Goal: Task Accomplishment & Management: Use online tool/utility

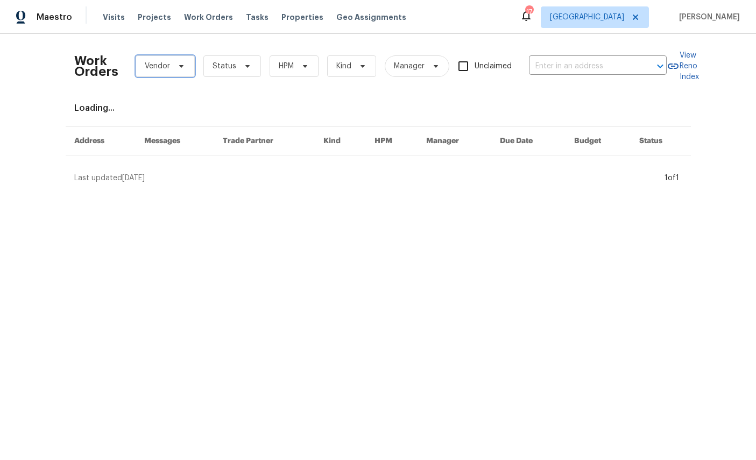
click at [177, 62] on span at bounding box center [180, 66] width 12 height 9
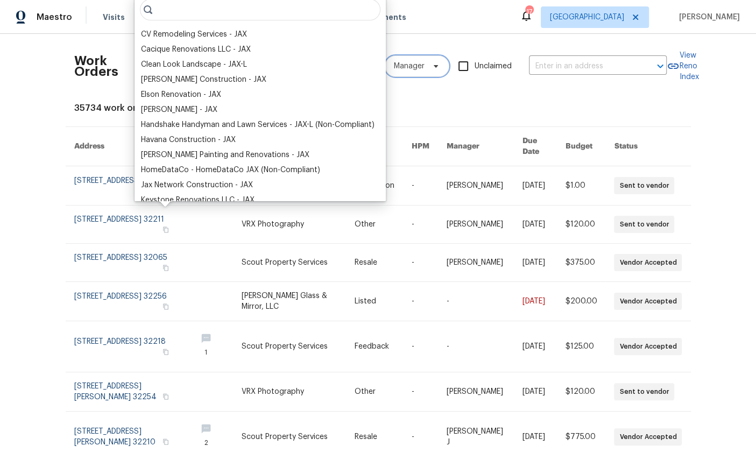
click at [431, 75] on span "Manager" at bounding box center [417, 66] width 65 height 22
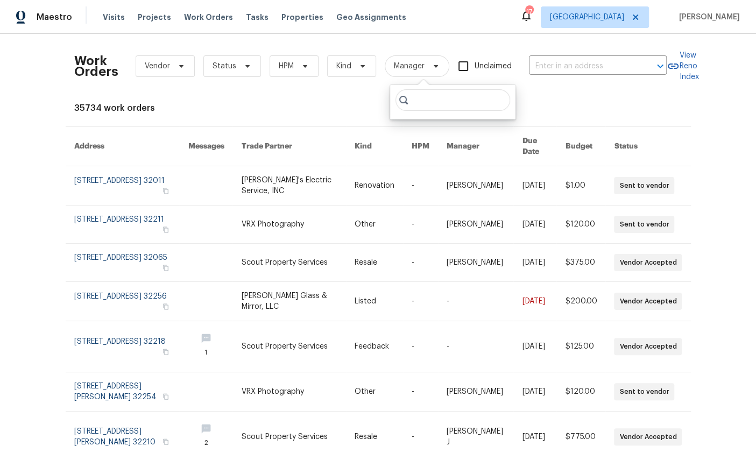
click at [466, 33] on div "Maestro Visits Projects Work Orders Tasks Properties Geo Assignments 17 Jackson…" at bounding box center [378, 17] width 756 height 34
click at [210, 20] on span "Work Orders" at bounding box center [208, 17] width 49 height 11
click at [250, 68] on icon at bounding box center [247, 66] width 9 height 9
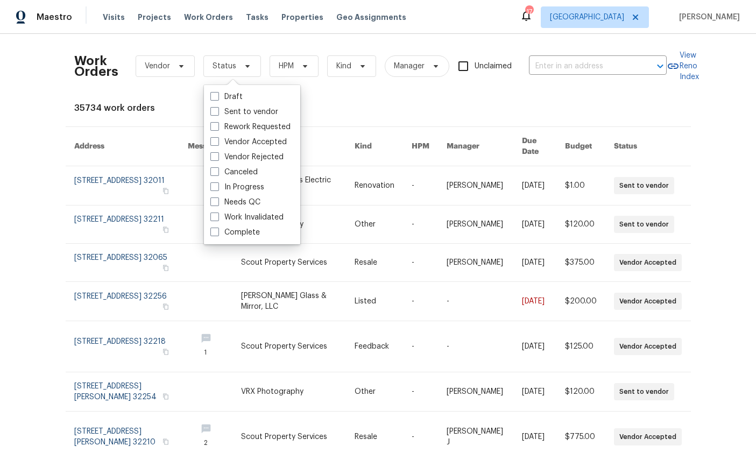
click at [249, 202] on label "Needs QC" at bounding box center [235, 202] width 50 height 11
click at [217, 202] on input "Needs QC" at bounding box center [213, 200] width 7 height 7
checkbox input "true"
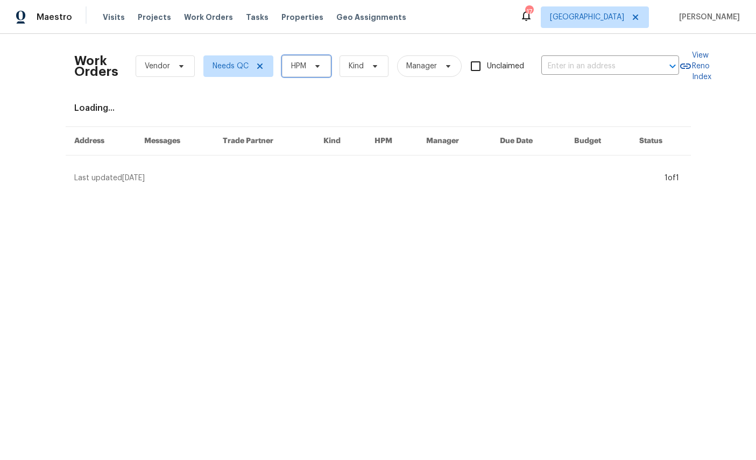
click at [313, 69] on span "HPM" at bounding box center [306, 66] width 49 height 22
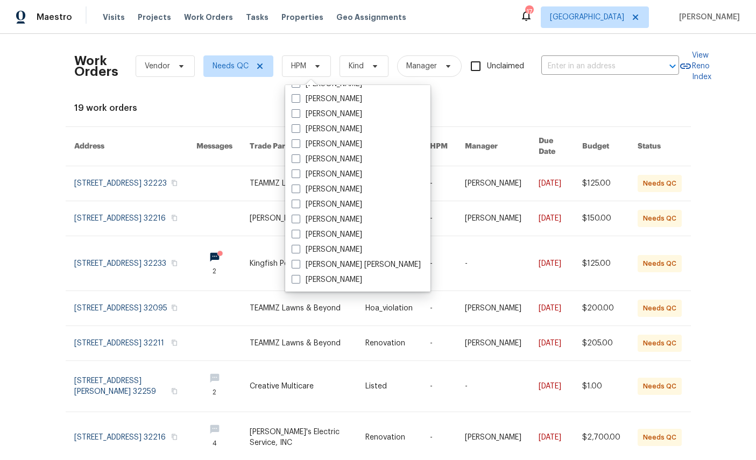
scroll to position [209, 0]
click at [328, 280] on label "[PERSON_NAME]" at bounding box center [327, 280] width 71 height 11
click at [299, 280] on input "[PERSON_NAME]" at bounding box center [295, 278] width 7 height 7
checkbox input "true"
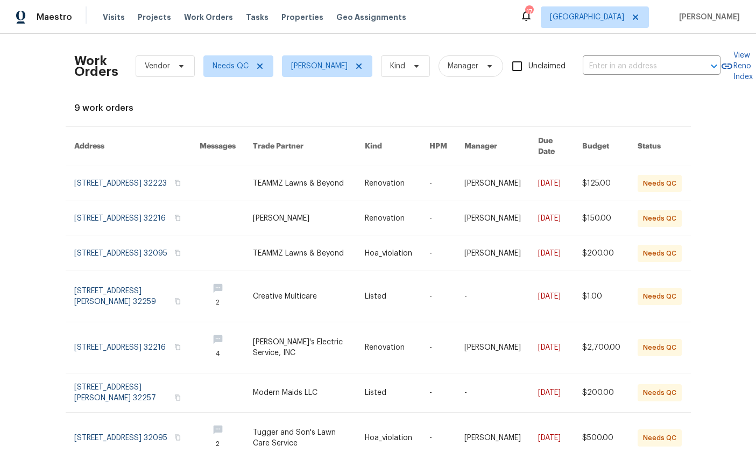
click at [96, 175] on link at bounding box center [137, 183] width 126 height 34
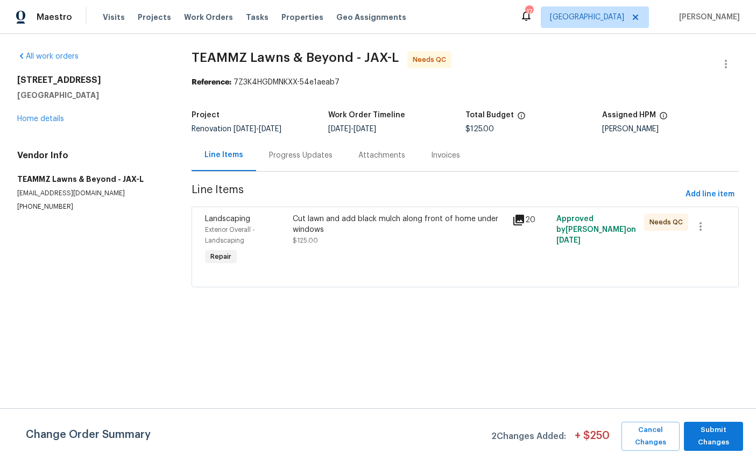
click at [302, 156] on div "Progress Updates" at bounding box center [301, 155] width 64 height 11
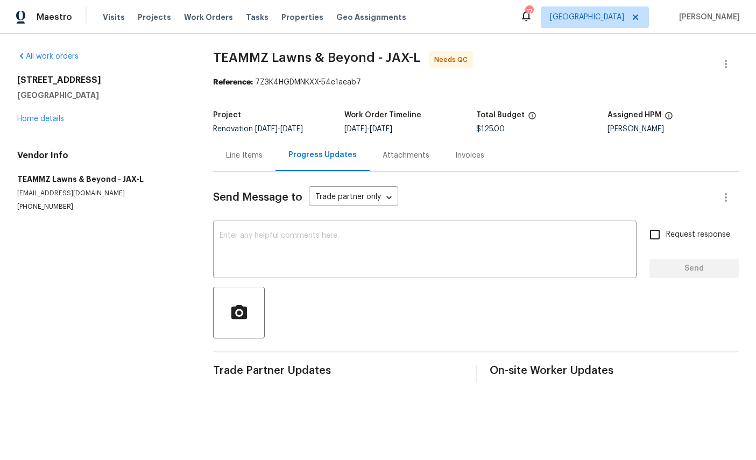
click at [48, 121] on link "Home details" at bounding box center [40, 119] width 47 height 8
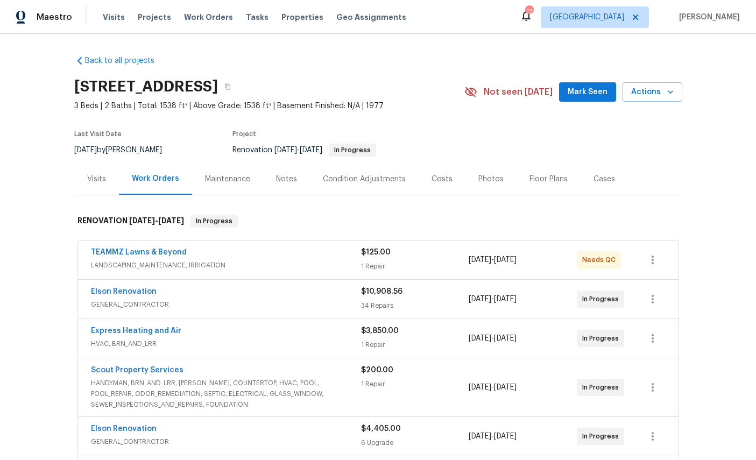
click at [143, 255] on link "TEAMMZ Lawns & Beyond" at bounding box center [139, 253] width 96 height 8
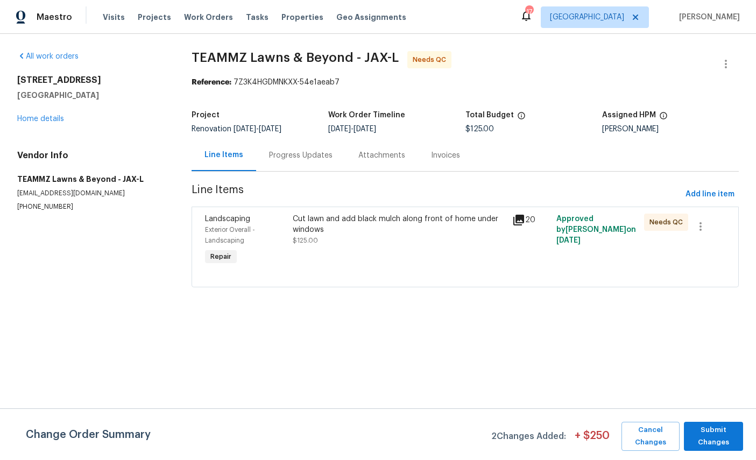
click at [234, 234] on div "Exterior Overall - Landscaping" at bounding box center [245, 235] width 81 height 22
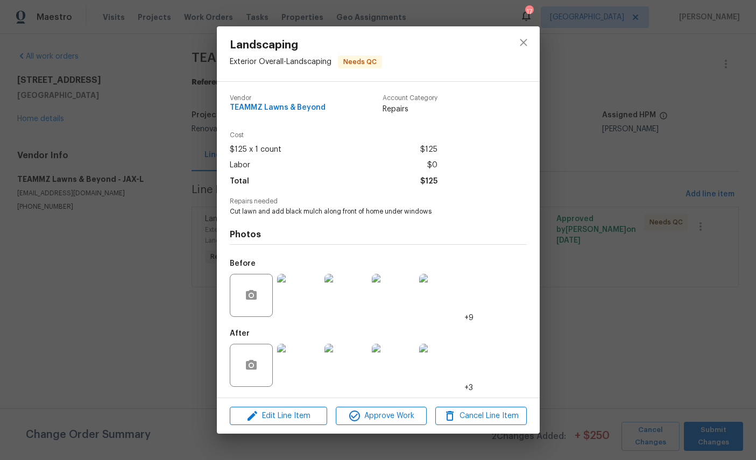
click at [302, 373] on img at bounding box center [298, 365] width 43 height 43
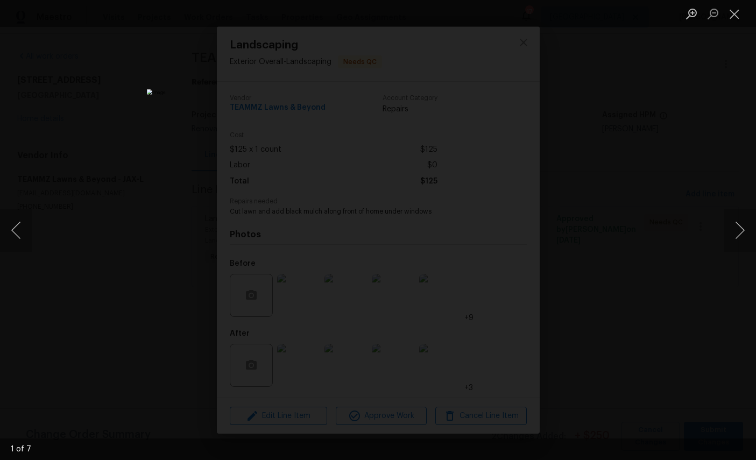
click at [731, 232] on button "Next image" at bounding box center [740, 230] width 32 height 43
click at [734, 231] on button "Next image" at bounding box center [740, 230] width 32 height 43
click at [737, 231] on button "Next image" at bounding box center [740, 230] width 32 height 43
click at [737, 13] on button "Close lightbox" at bounding box center [735, 13] width 22 height 19
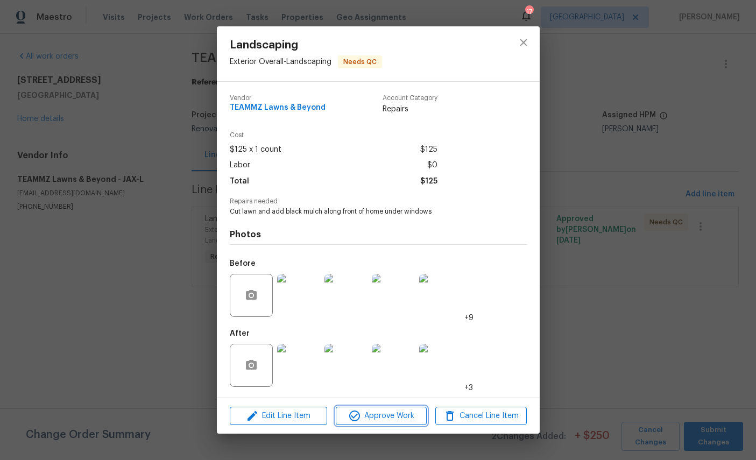
click at [399, 420] on span "Approve Work" at bounding box center [381, 416] width 85 height 13
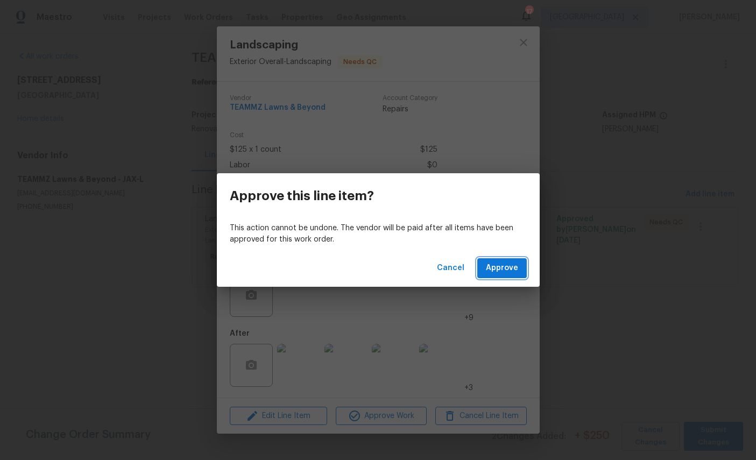
click at [503, 266] on span "Approve" at bounding box center [502, 268] width 32 height 13
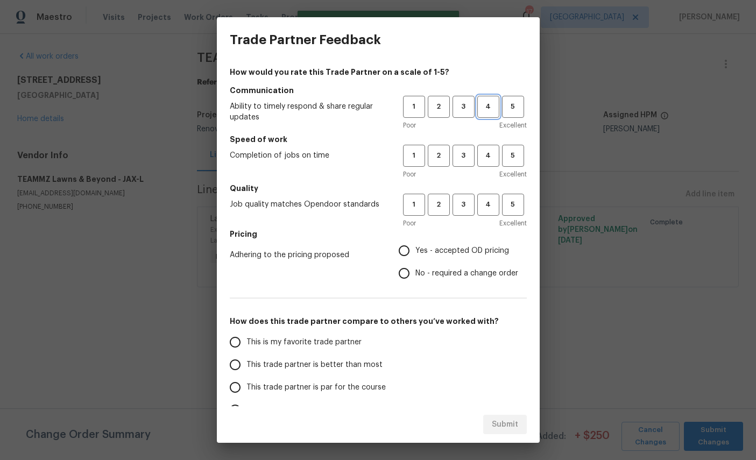
click at [481, 106] on span "4" at bounding box center [488, 107] width 20 height 12
click at [496, 157] on span "4" at bounding box center [488, 156] width 20 height 12
click at [489, 195] on button "4" at bounding box center [488, 205] width 22 height 22
click at [465, 249] on span "Yes - accepted OD pricing" at bounding box center [463, 250] width 94 height 11
click at [416, 249] on input "Yes - accepted OD pricing" at bounding box center [404, 251] width 23 height 23
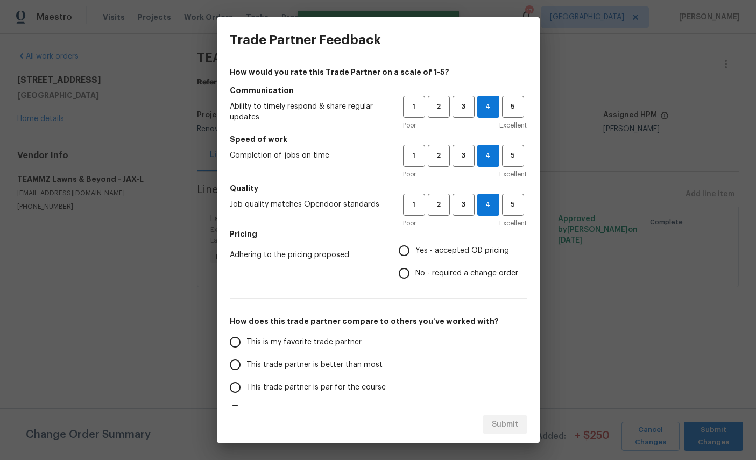
radio input "true"
click at [322, 342] on span "This is my favorite trade partner" at bounding box center [304, 342] width 115 height 11
click at [247, 342] on input "This is my favorite trade partner" at bounding box center [235, 342] width 23 height 23
click at [504, 421] on span "Submit" at bounding box center [505, 424] width 26 height 13
radio input "true"
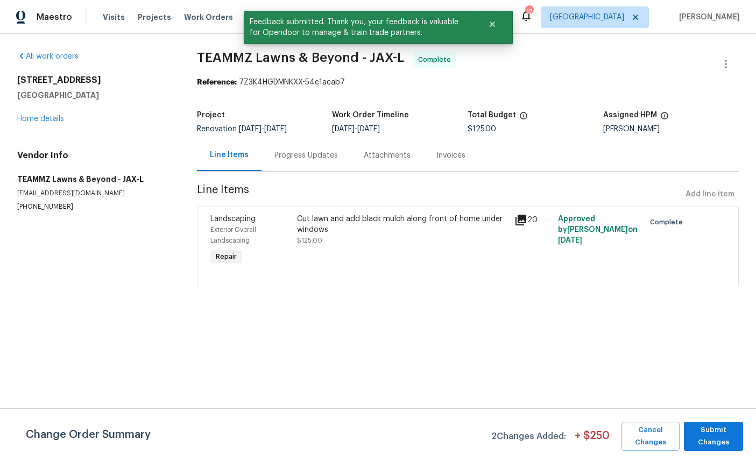
click at [195, 19] on span "Work Orders" at bounding box center [208, 17] width 49 height 11
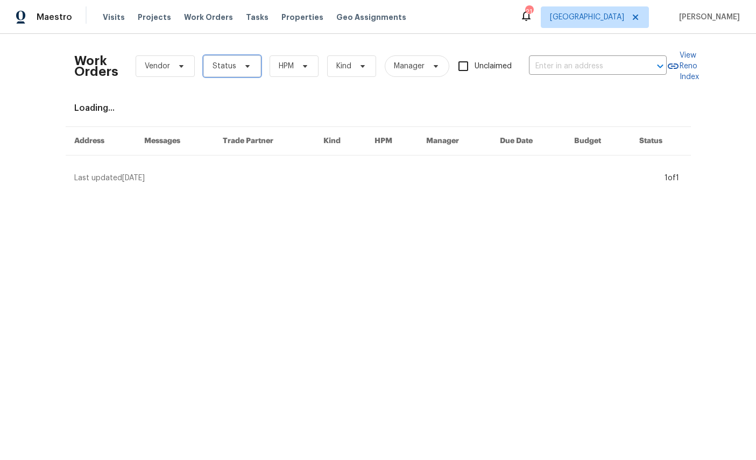
click at [240, 65] on span "Status" at bounding box center [232, 66] width 58 height 22
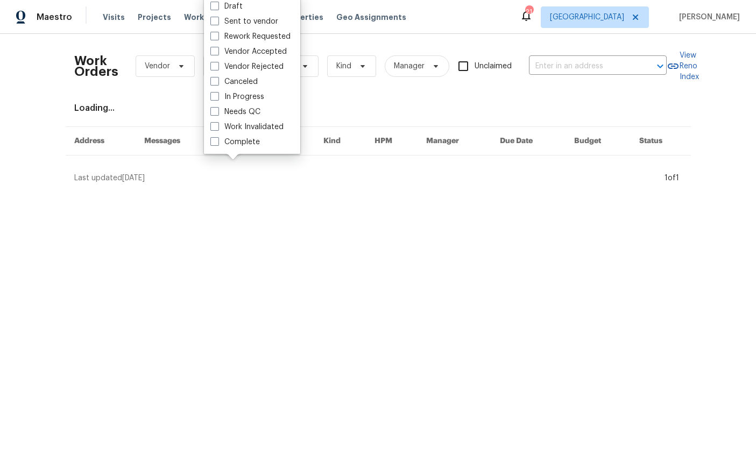
click at [249, 109] on label "Needs QC" at bounding box center [235, 112] width 50 height 11
click at [217, 109] on input "Needs QC" at bounding box center [213, 110] width 7 height 7
checkbox input "true"
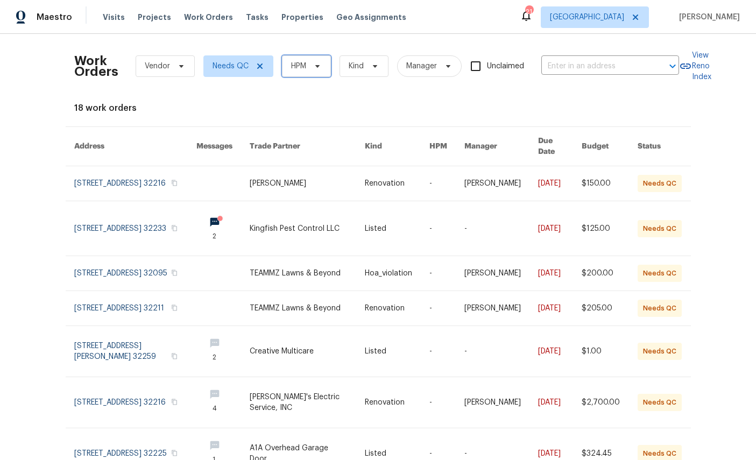
click at [319, 66] on icon at bounding box center [317, 66] width 4 height 3
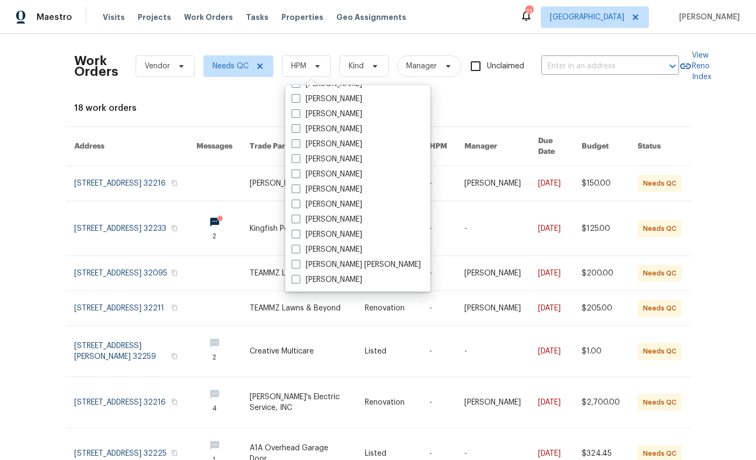
scroll to position [209, 0]
click at [325, 280] on label "[PERSON_NAME]" at bounding box center [327, 280] width 71 height 11
click at [299, 280] on input "[PERSON_NAME]" at bounding box center [295, 278] width 7 height 7
checkbox input "true"
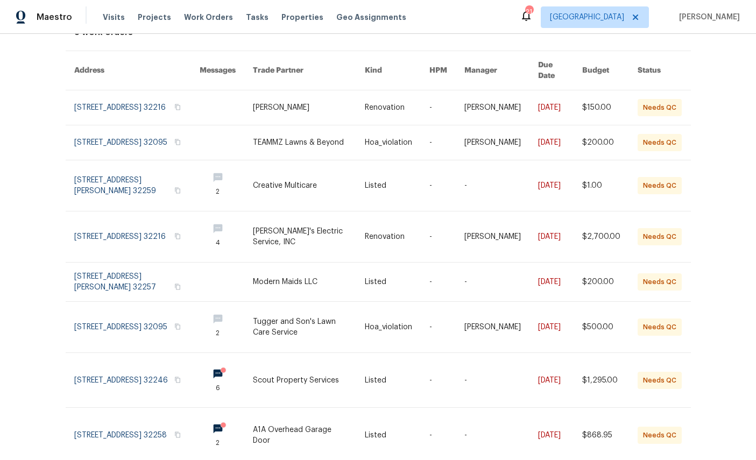
scroll to position [75, 0]
click at [109, 232] on link at bounding box center [137, 237] width 126 height 51
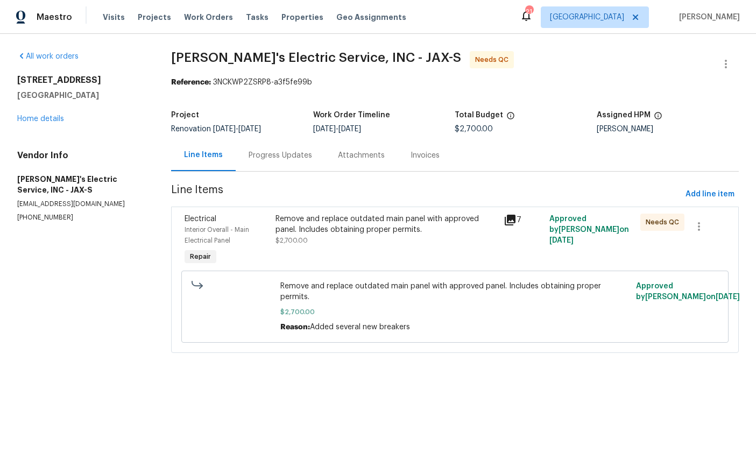
click at [204, 234] on div "Interior Overall - Main Electrical Panel" at bounding box center [227, 235] width 85 height 22
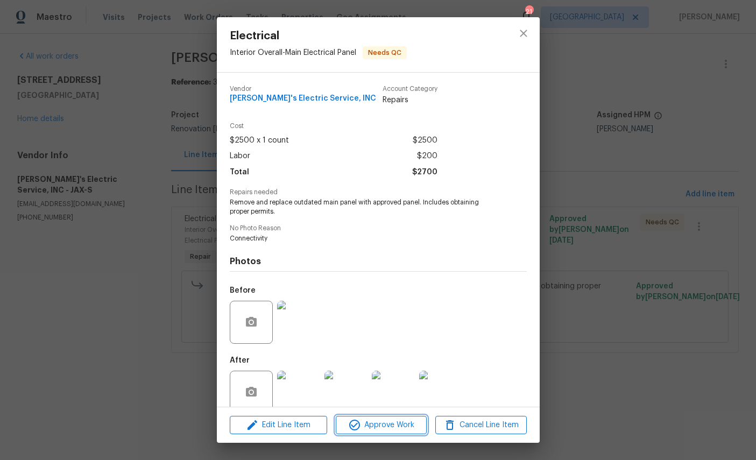
click at [388, 417] on button "Approve Work" at bounding box center [381, 425] width 91 height 19
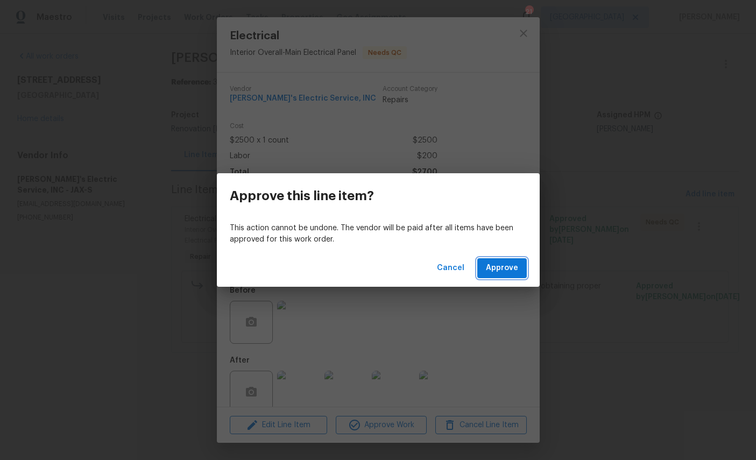
click at [508, 268] on span "Approve" at bounding box center [502, 268] width 32 height 13
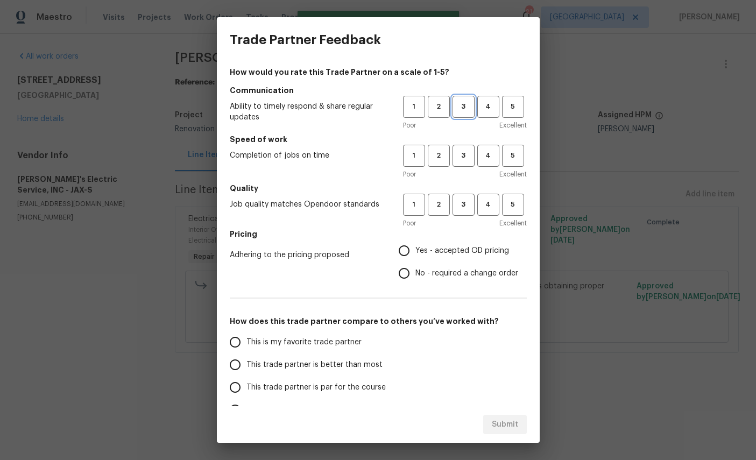
click at [468, 103] on span "3" at bounding box center [464, 107] width 20 height 12
click at [469, 159] on span "3" at bounding box center [464, 156] width 20 height 12
click at [471, 205] on span "3" at bounding box center [464, 205] width 20 height 12
click at [465, 246] on span "Yes - accepted OD pricing" at bounding box center [463, 250] width 94 height 11
click at [416, 246] on input "Yes - accepted OD pricing" at bounding box center [404, 251] width 23 height 23
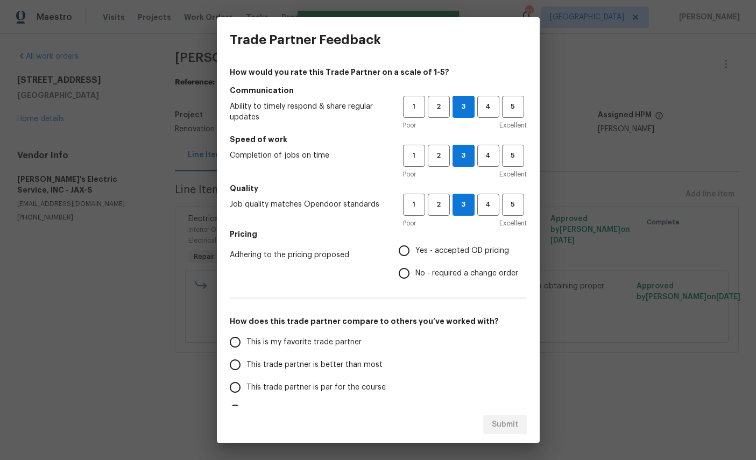
radio input "true"
click at [297, 340] on span "This is my favorite trade partner" at bounding box center [304, 342] width 115 height 11
click at [247, 340] on input "This is my favorite trade partner" at bounding box center [235, 342] width 23 height 23
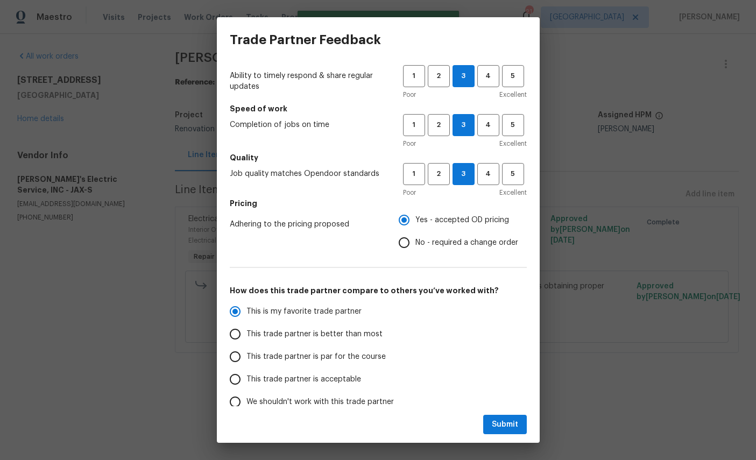
scroll to position [55, 0]
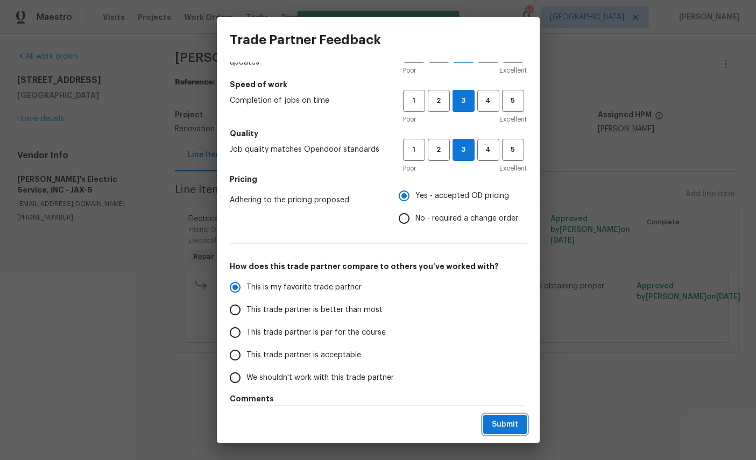
click at [513, 419] on span "Submit" at bounding box center [505, 424] width 26 height 13
radio input "true"
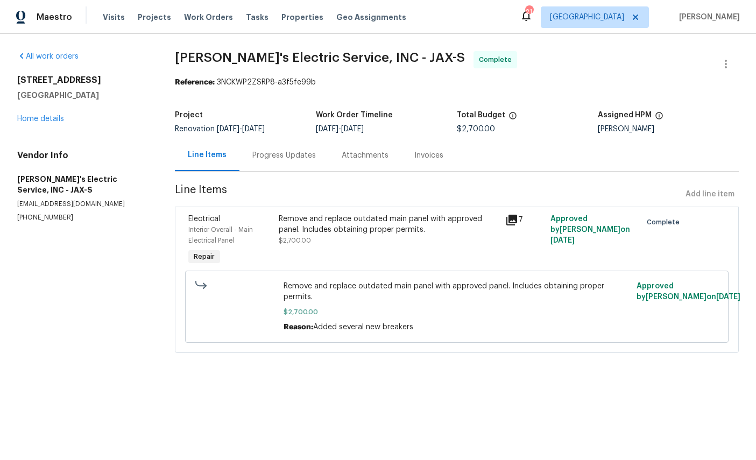
radio input "false"
click at [47, 123] on link "Home details" at bounding box center [40, 119] width 47 height 8
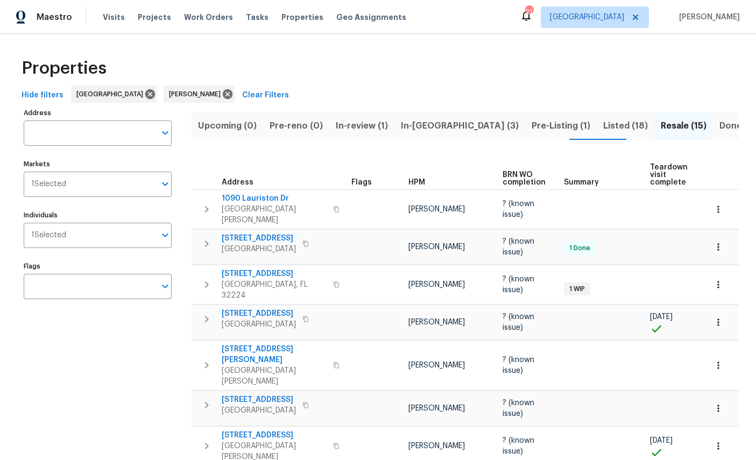
click at [406, 130] on span "In-[GEOGRAPHIC_DATA] (3)" at bounding box center [460, 125] width 118 height 15
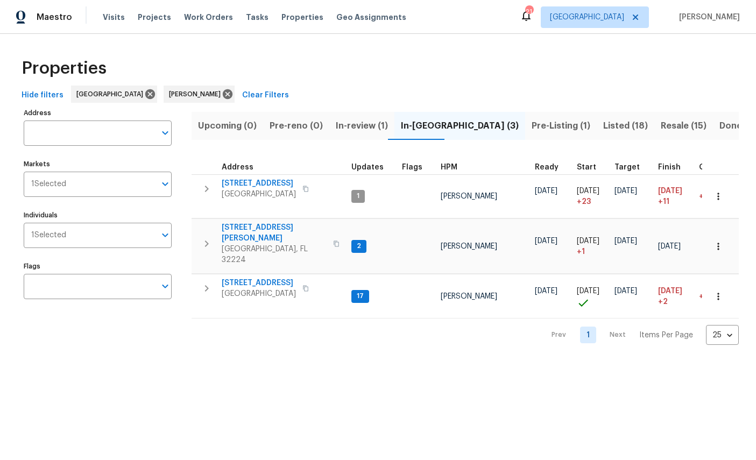
click at [722, 191] on icon "button" at bounding box center [718, 196] width 11 height 11
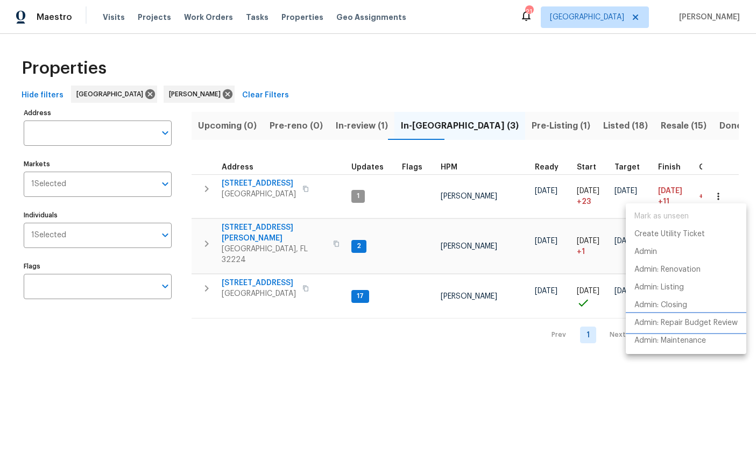
click at [724, 322] on p "Admin: Repair Budget Review" at bounding box center [686, 323] width 103 height 11
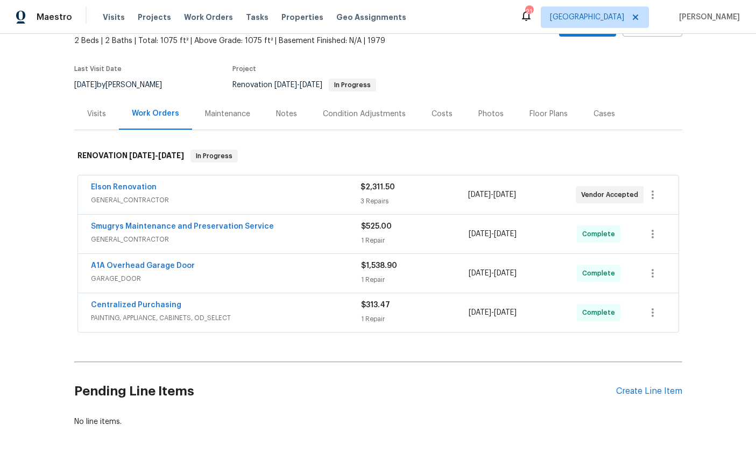
scroll to position [65, 0]
click at [654, 392] on div "Create Line Item" at bounding box center [649, 392] width 66 height 10
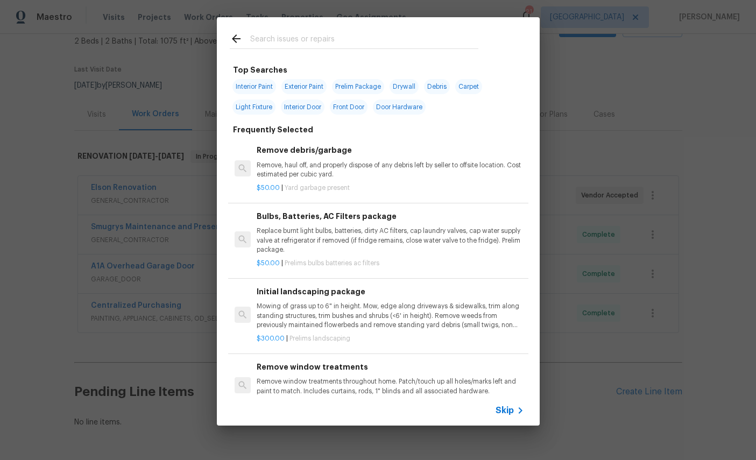
click at [339, 40] on input "text" at bounding box center [364, 40] width 228 height 16
type input "Ele"
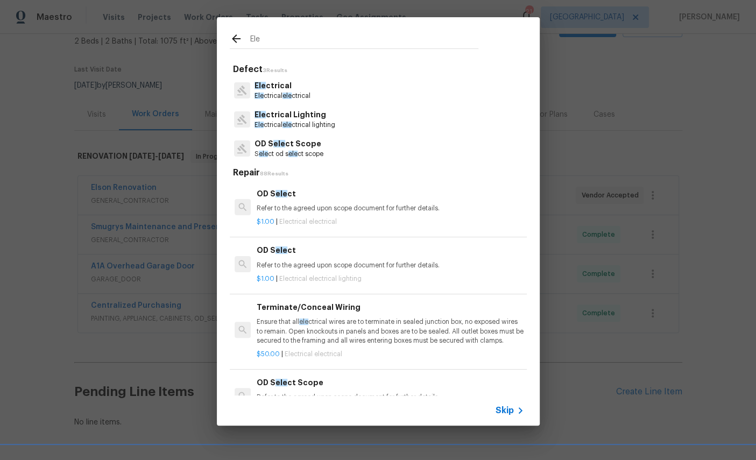
click at [275, 87] on p "Ele ctrical" at bounding box center [283, 85] width 56 height 11
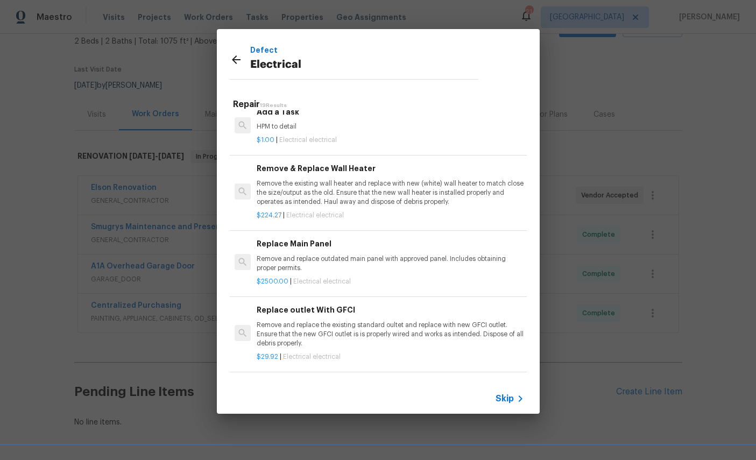
scroll to position [759, 0]
click at [360, 255] on p "Remove and replace outdated main panel with approved panel. Includes obtaining …" at bounding box center [390, 264] width 267 height 18
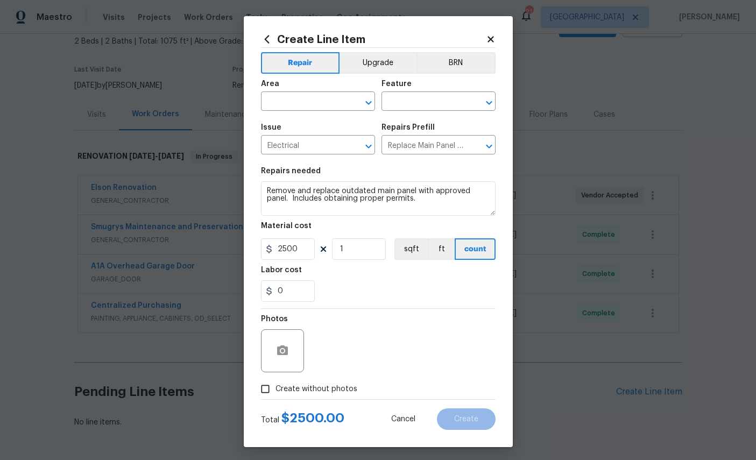
click at [300, 97] on input "text" at bounding box center [303, 102] width 84 height 17
click at [310, 149] on li "Interior Overall" at bounding box center [318, 146] width 114 height 18
type input "Interior Overall"
click at [426, 101] on input "text" at bounding box center [424, 102] width 84 height 17
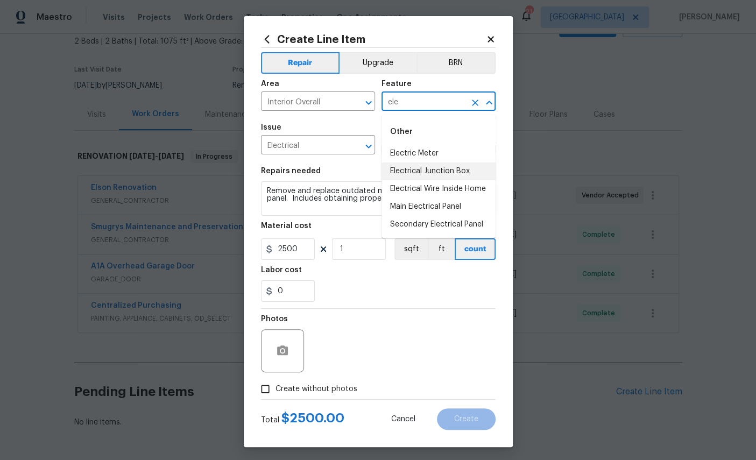
click at [453, 173] on li "Electrical Junction Box" at bounding box center [439, 172] width 114 height 18
type input "Electrical Junction Box"
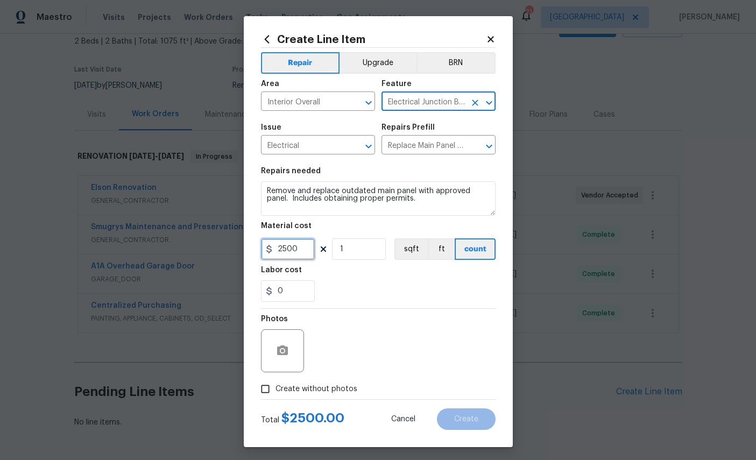
click at [308, 257] on input "2500" at bounding box center [288, 249] width 54 height 22
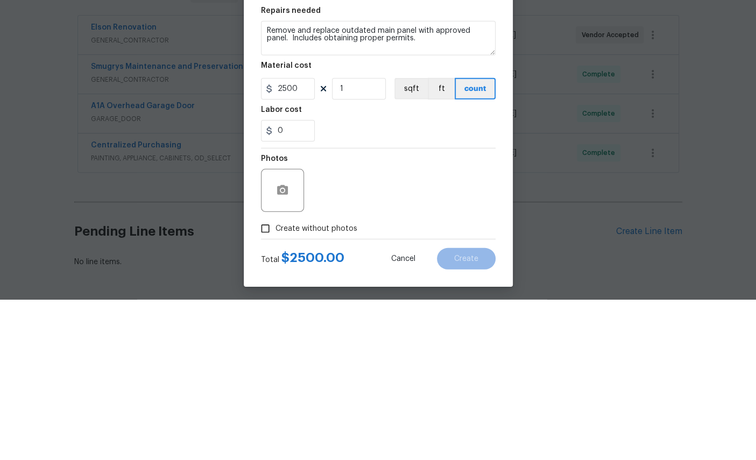
scroll to position [40, 0]
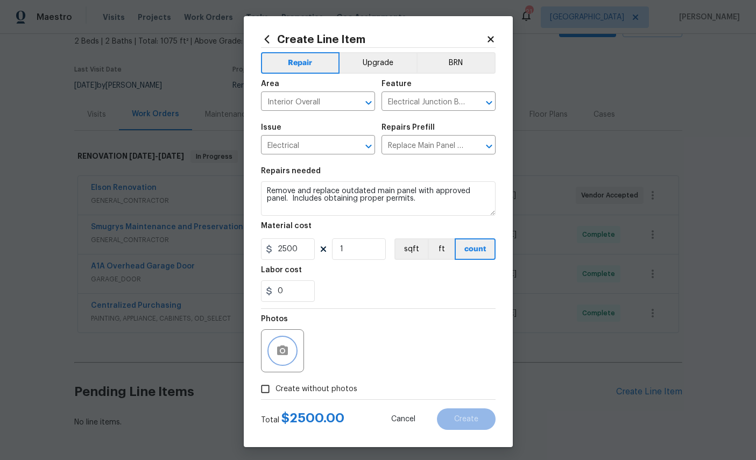
click at [282, 353] on icon "button" at bounding box center [282, 351] width 11 height 10
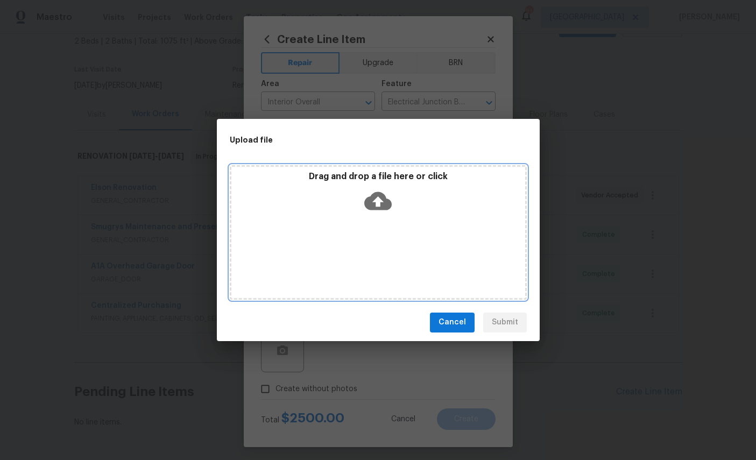
click at [374, 202] on icon at bounding box center [377, 200] width 27 height 27
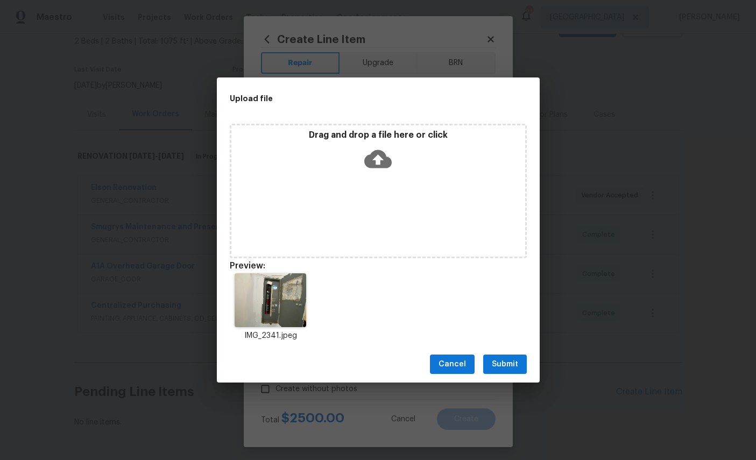
click at [505, 363] on span "Submit" at bounding box center [505, 364] width 26 height 13
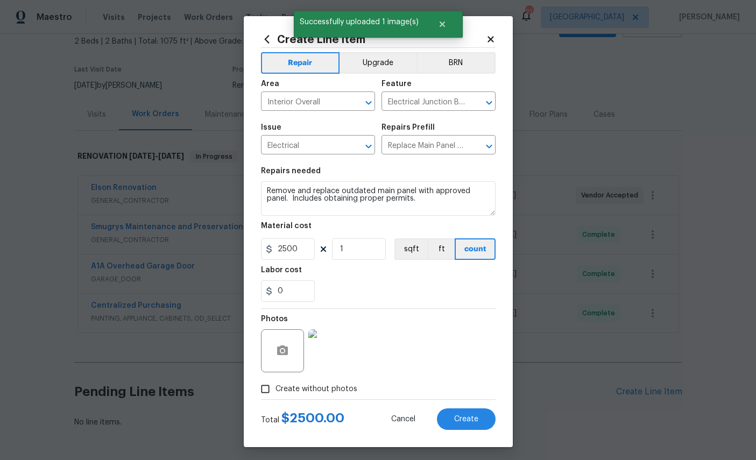
click at [473, 422] on span "Create" at bounding box center [466, 420] width 24 height 8
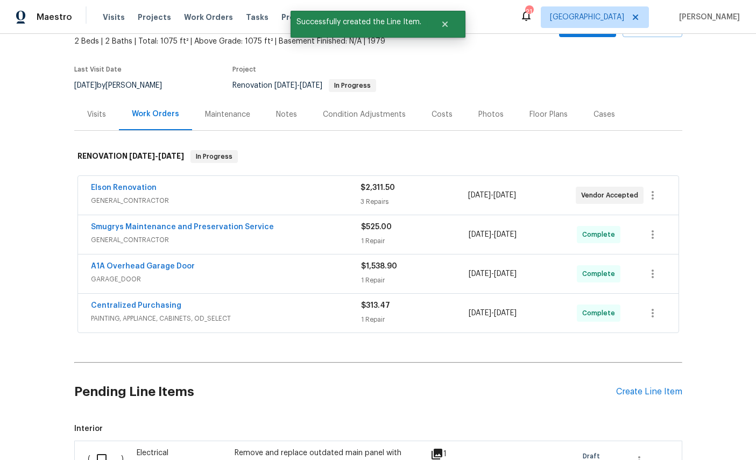
click at [92, 448] on input "checkbox" at bounding box center [105, 459] width 31 height 23
checkbox input "true"
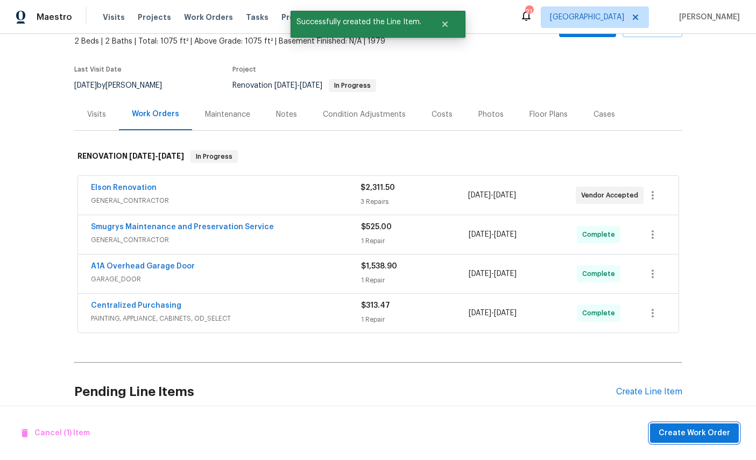
click at [715, 428] on span "Create Work Order" at bounding box center [695, 433] width 72 height 13
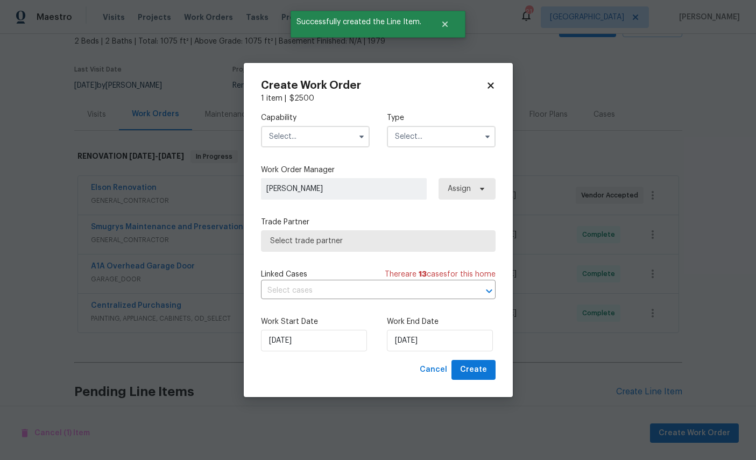
click at [309, 131] on input "text" at bounding box center [315, 137] width 109 height 22
click at [308, 131] on input "text" at bounding box center [315, 137] width 109 height 22
click at [306, 130] on input "text" at bounding box center [315, 137] width 109 height 22
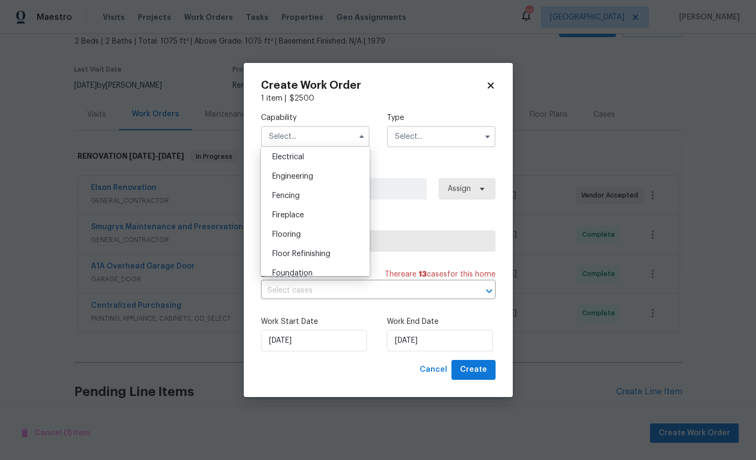
scroll to position [343, 0]
click at [294, 160] on span "Electrical" at bounding box center [288, 156] width 32 height 8
type input "Electrical"
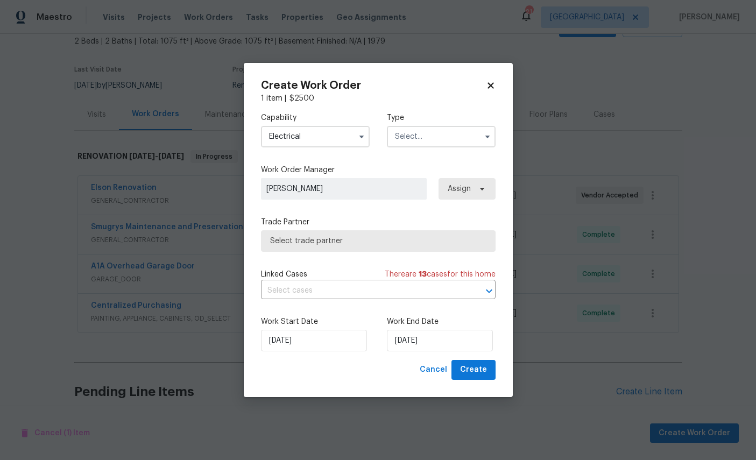
click at [437, 134] on input "text" at bounding box center [441, 137] width 109 height 22
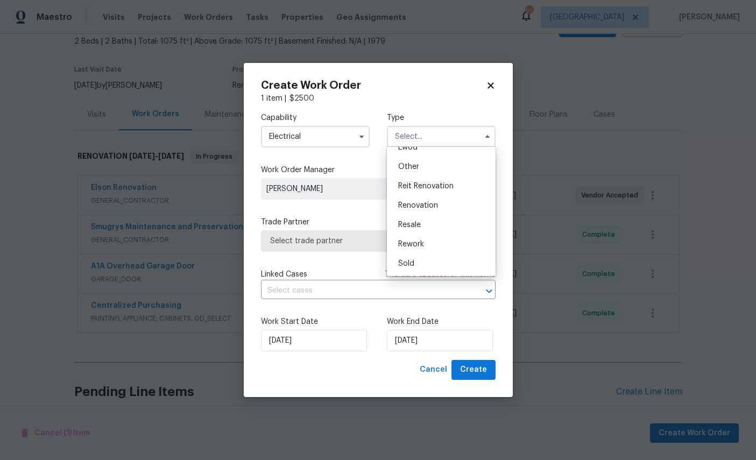
scroll to position [135, 0]
click at [428, 203] on span "Renovation" at bounding box center [418, 206] width 40 height 8
type input "Renovation"
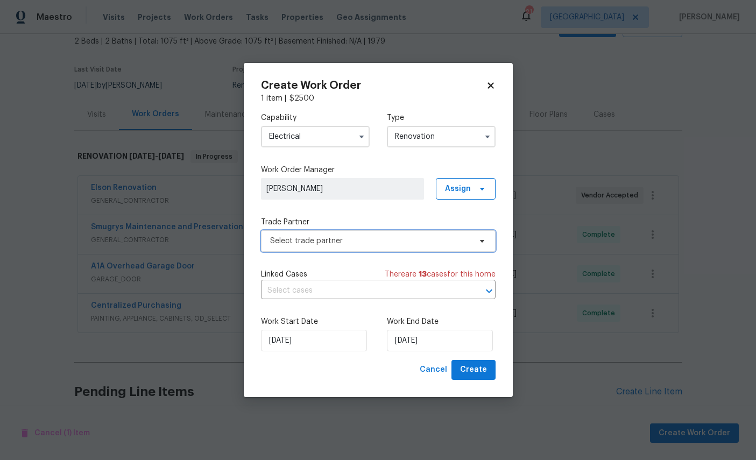
click at [379, 240] on span "Select trade partner" at bounding box center [370, 241] width 201 height 11
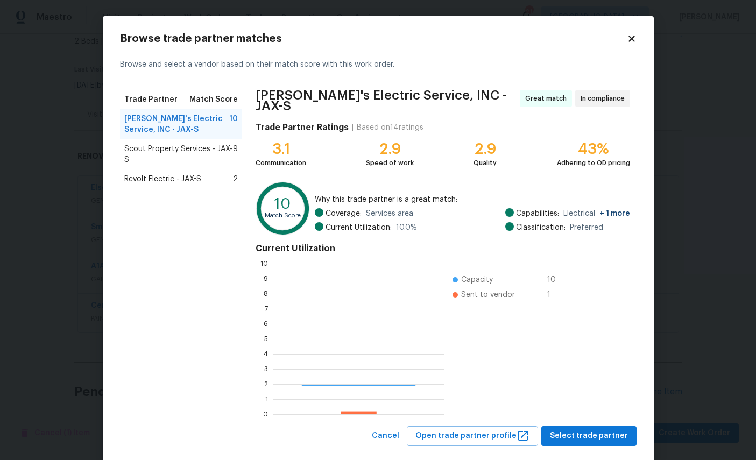
scroll to position [151, 171]
click at [606, 430] on span "Select trade partner" at bounding box center [589, 436] width 78 height 13
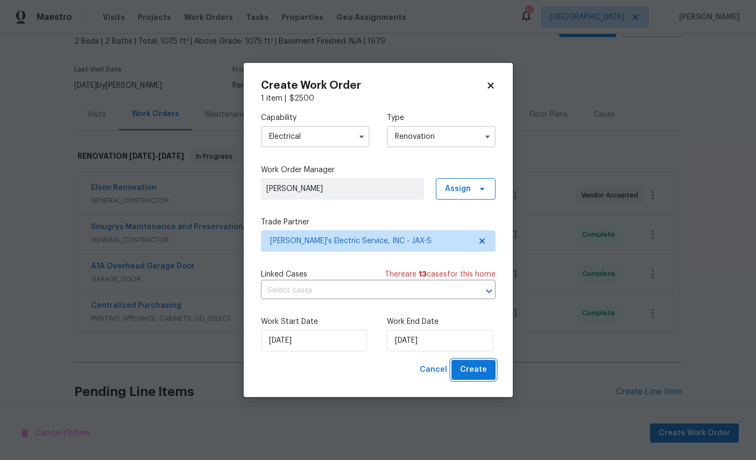
click at [475, 371] on span "Create" at bounding box center [473, 369] width 27 height 13
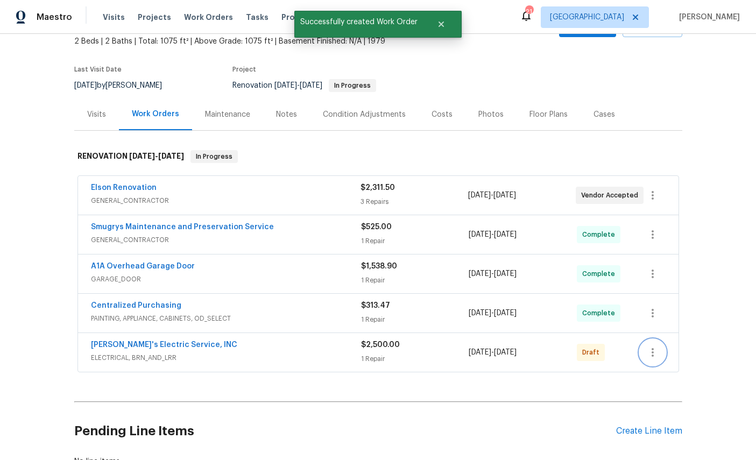
click at [649, 346] on icon "button" at bounding box center [652, 352] width 13 height 13
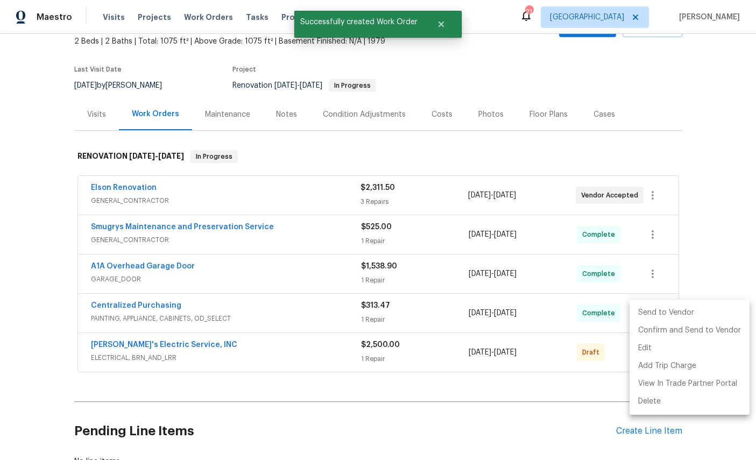
click at [684, 317] on li "Send to Vendor" at bounding box center [690, 313] width 120 height 18
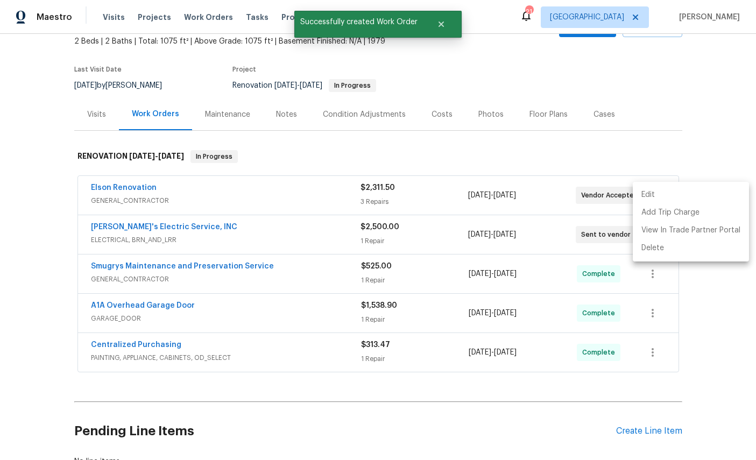
click at [722, 336] on div at bounding box center [378, 230] width 756 height 460
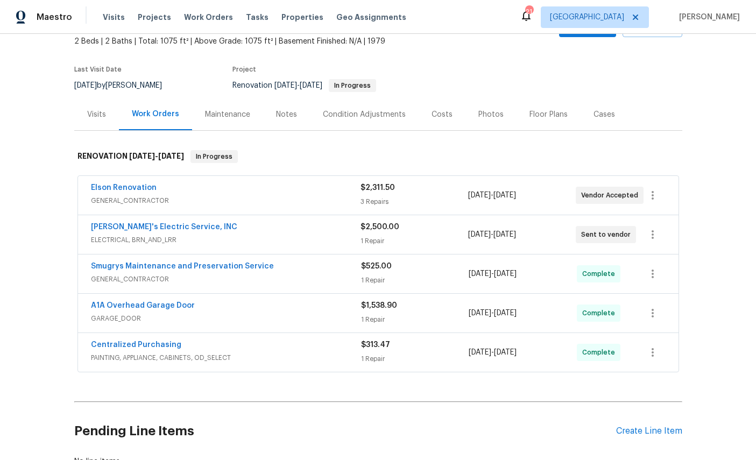
click at [103, 184] on link "Elson Renovation" at bounding box center [124, 188] width 66 height 8
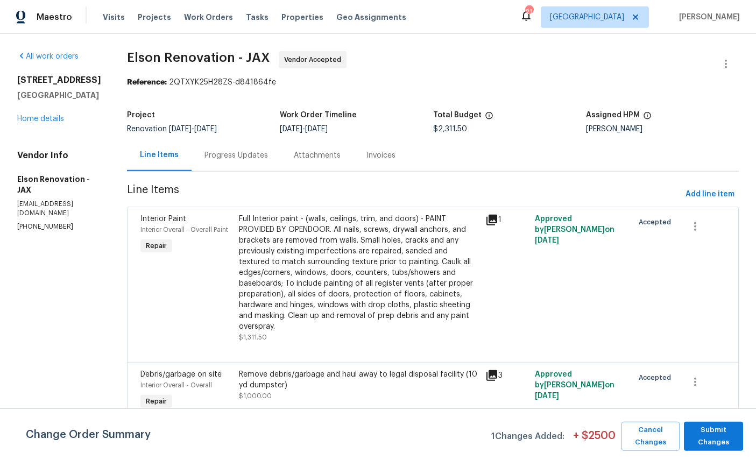
scroll to position [3, 0]
click at [717, 188] on span "Add line item" at bounding box center [710, 194] width 49 height 13
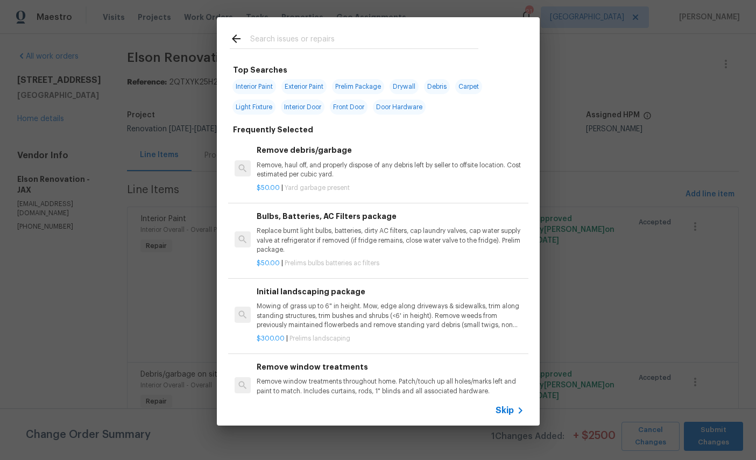
click at [334, 43] on input "text" at bounding box center [364, 40] width 228 height 16
type input "Plumb"
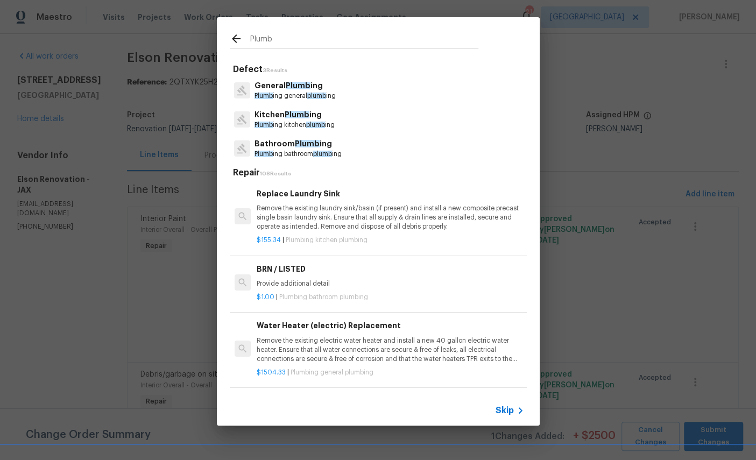
click at [297, 147] on span "Plumb" at bounding box center [307, 144] width 25 height 8
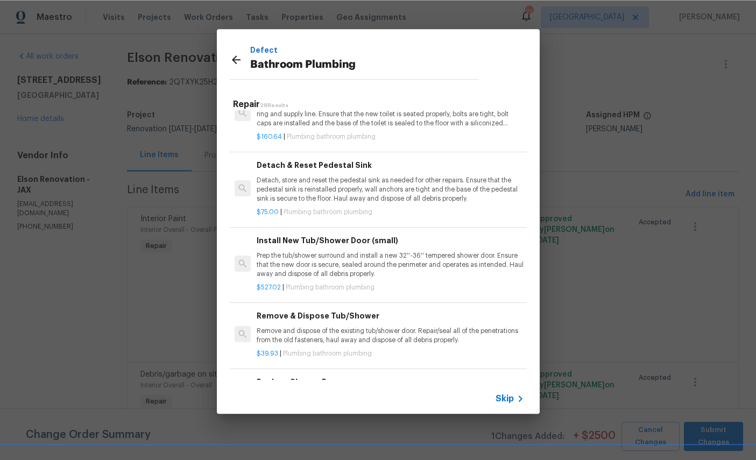
scroll to position [234, 0]
click at [381, 175] on p "Detach, store and reset the pedestal sink as needed for other repairs. Ensure t…" at bounding box center [390, 188] width 267 height 27
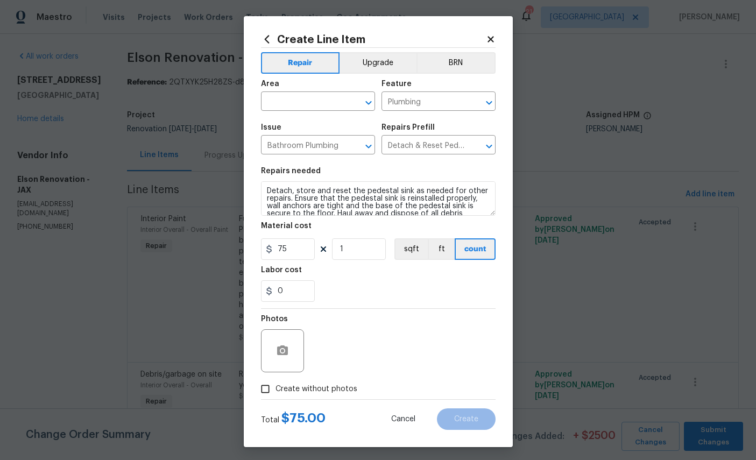
click at [308, 95] on input "text" at bounding box center [303, 102] width 84 height 17
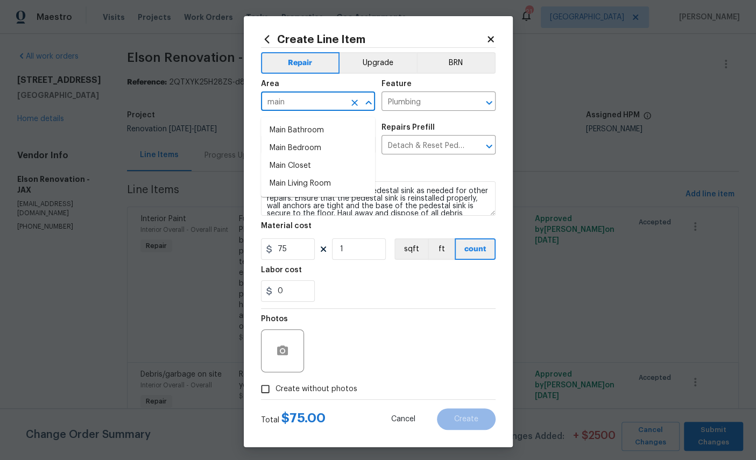
click at [302, 129] on li "Main Bathroom" at bounding box center [318, 131] width 114 height 18
type input "Main Bathroom"
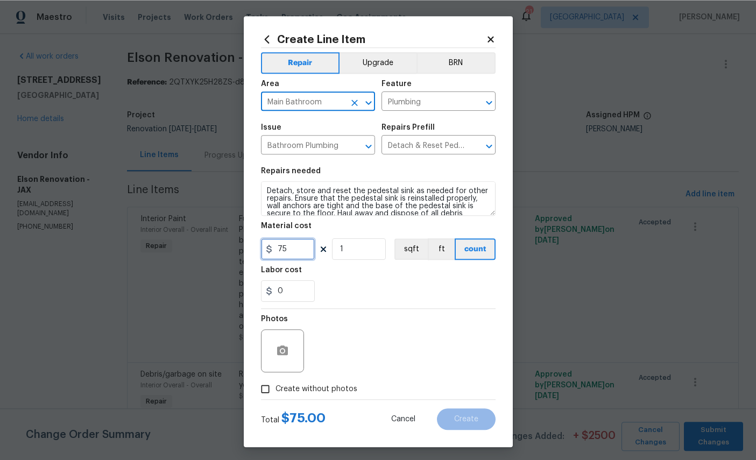
click at [299, 258] on input "75" at bounding box center [288, 249] width 54 height 22
type input "175"
click at [288, 351] on icon "button" at bounding box center [282, 350] width 13 height 13
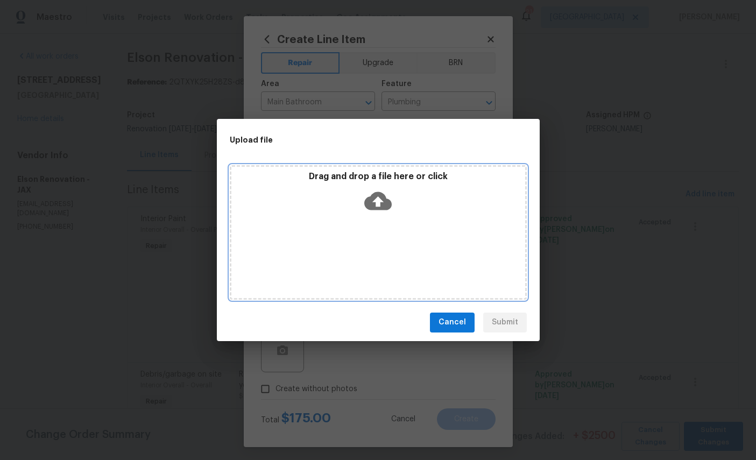
click at [381, 201] on icon at bounding box center [377, 200] width 27 height 27
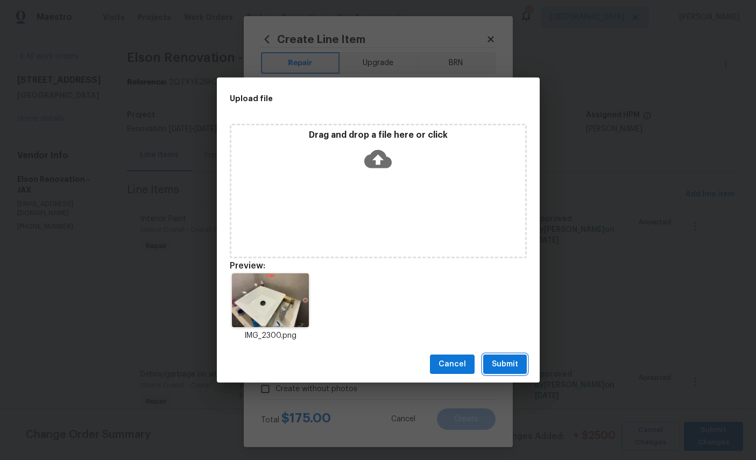
click at [506, 362] on span "Submit" at bounding box center [505, 364] width 26 height 13
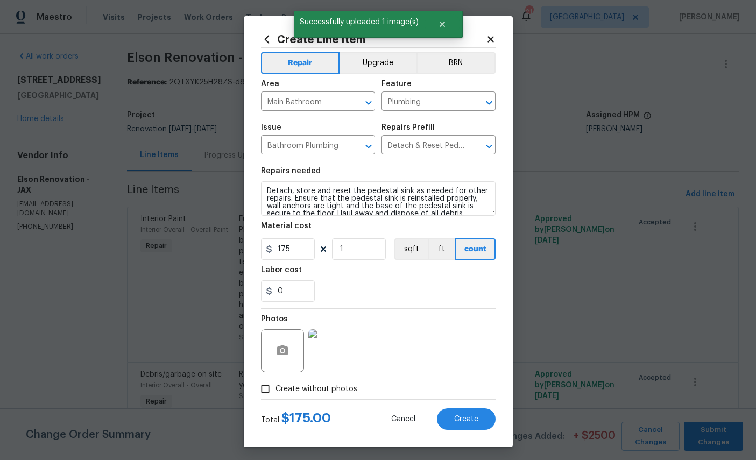
click at [461, 424] on span "Create" at bounding box center [466, 420] width 24 height 8
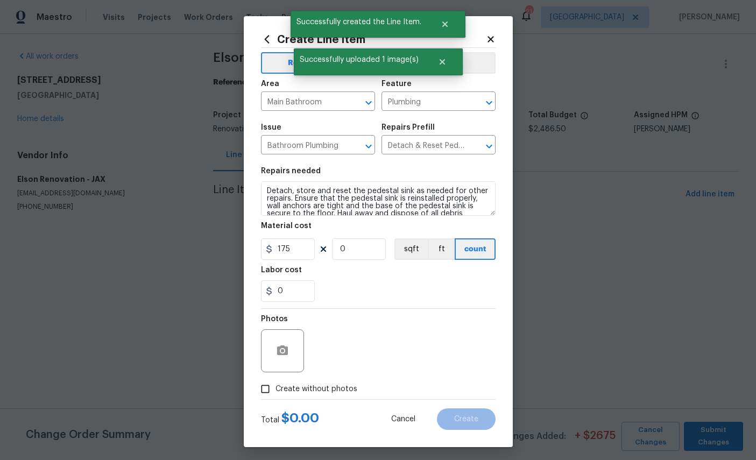
scroll to position [0, 0]
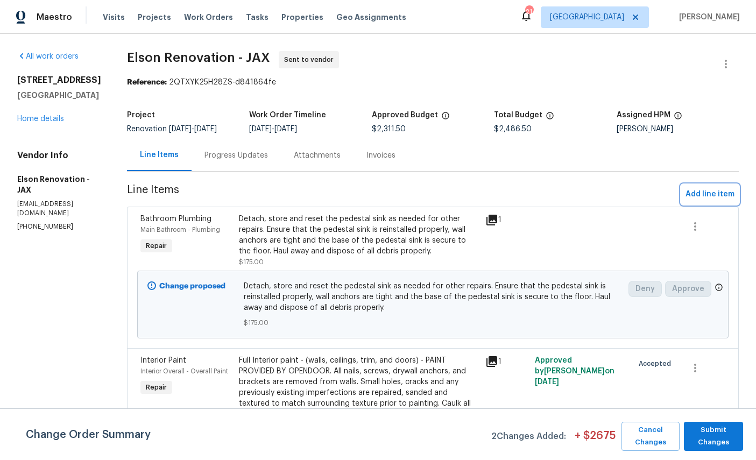
click at [714, 194] on span "Add line item" at bounding box center [710, 194] width 49 height 13
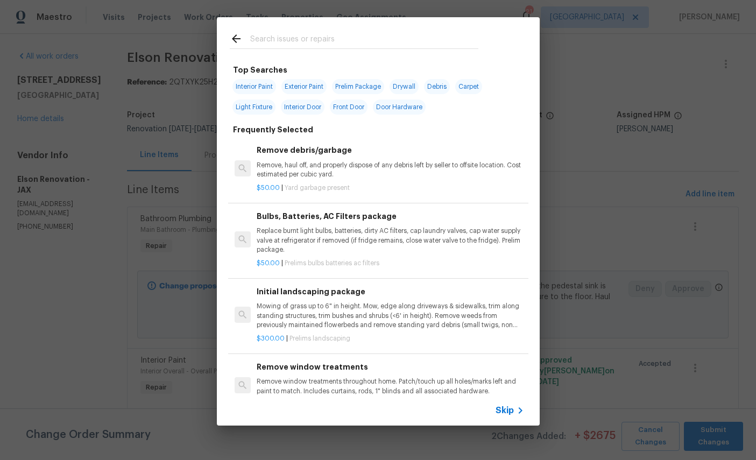
click at [336, 27] on div at bounding box center [354, 38] width 275 height 43
click at [383, 38] on input "text" at bounding box center [364, 40] width 228 height 16
type input "Demo"
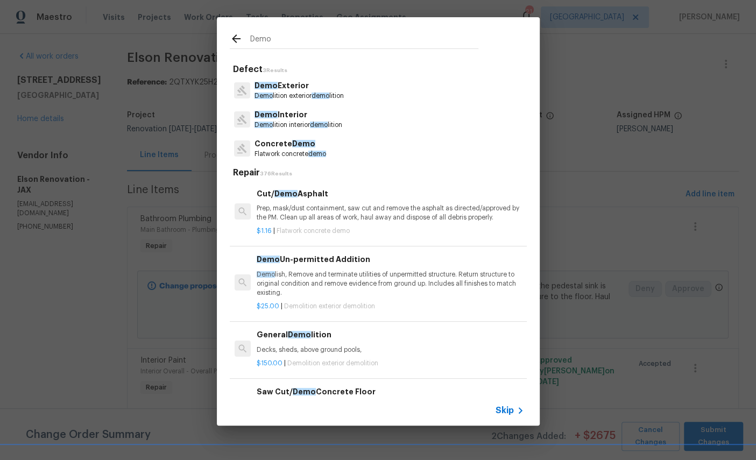
click at [294, 116] on p "Demo Interior" at bounding box center [299, 114] width 88 height 11
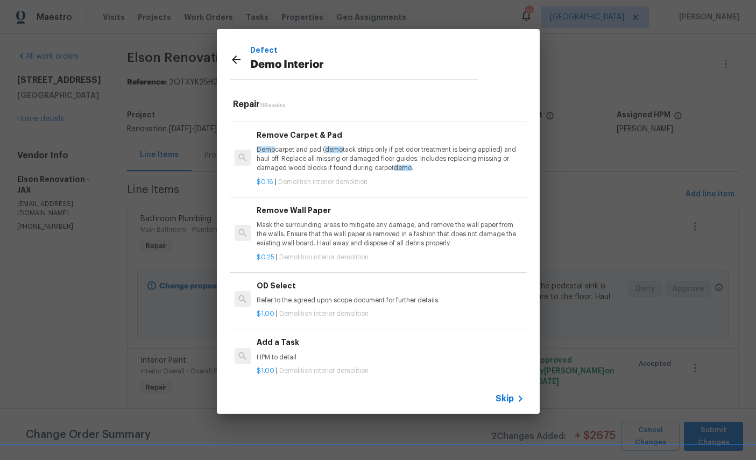
scroll to position [499, 0]
click at [288, 342] on h6 "Add a Task" at bounding box center [390, 342] width 267 height 12
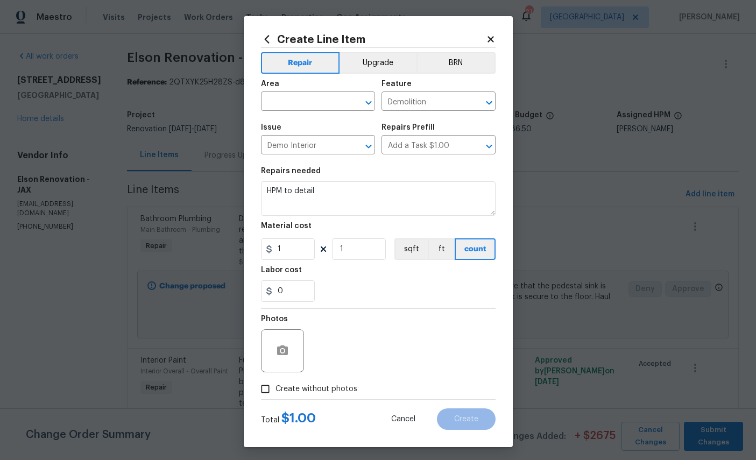
click at [313, 97] on input "text" at bounding box center [303, 102] width 84 height 17
click at [295, 126] on li "Bathroom" at bounding box center [318, 128] width 114 height 18
type input "Bathroom"
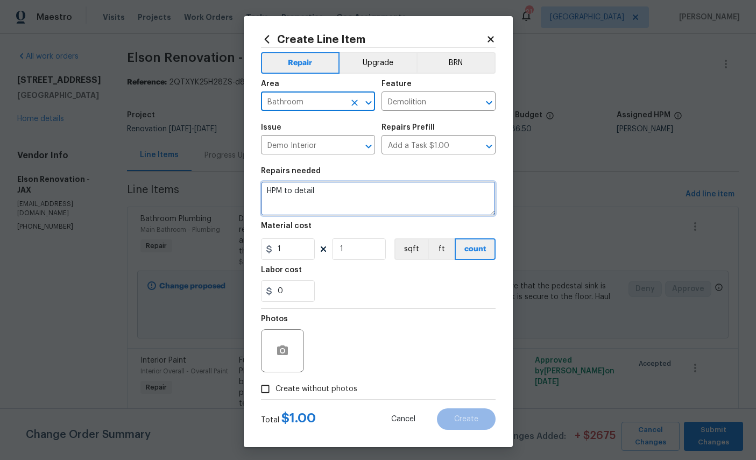
click at [356, 192] on textarea "HPM to detail" at bounding box center [378, 198] width 235 height 34
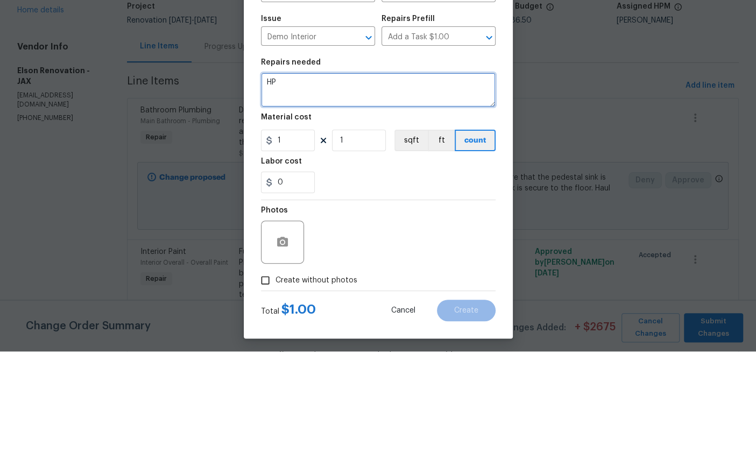
type textarea "H"
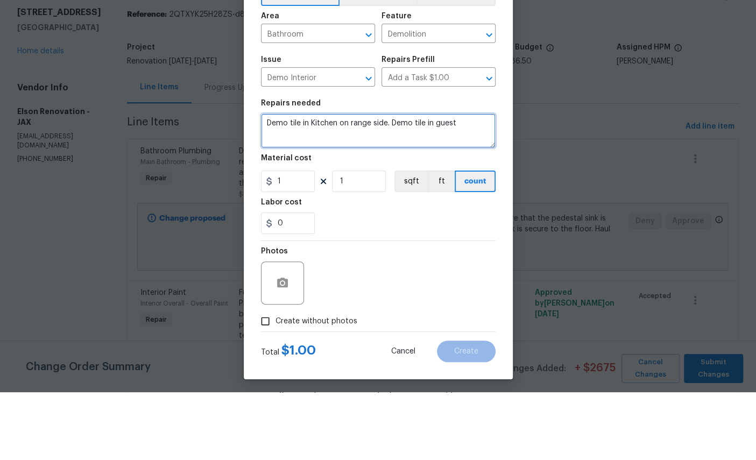
scroll to position [40, 0]
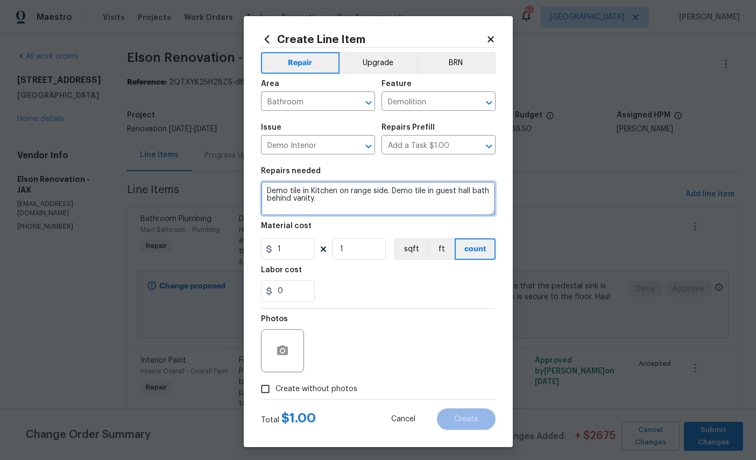
type textarea "Demo tile in Kitchen on range side. Demo tile in guest hall bath behind vanity."
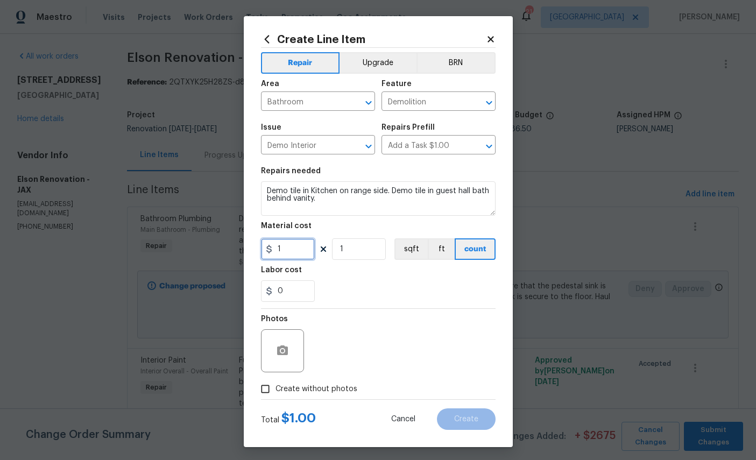
click at [295, 259] on input "1" at bounding box center [288, 249] width 54 height 22
type input "200"
click at [324, 103] on input "Bathroom" at bounding box center [303, 102] width 84 height 17
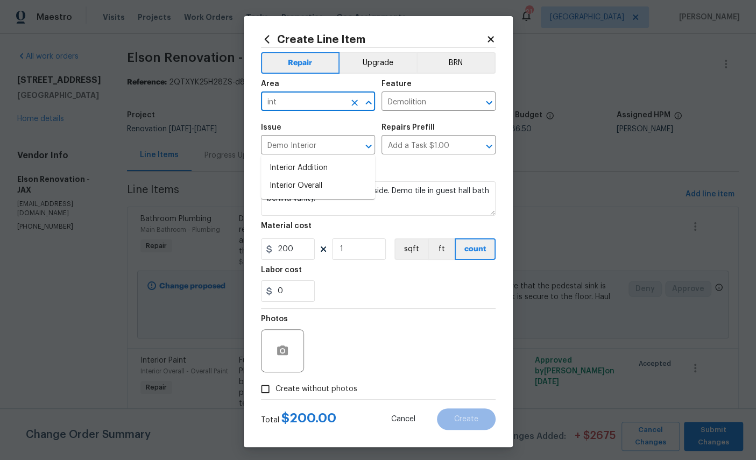
click at [309, 177] on li "Interior Overall" at bounding box center [318, 186] width 114 height 18
type input "Interior Overall"
click at [284, 355] on icon "button" at bounding box center [282, 351] width 11 height 10
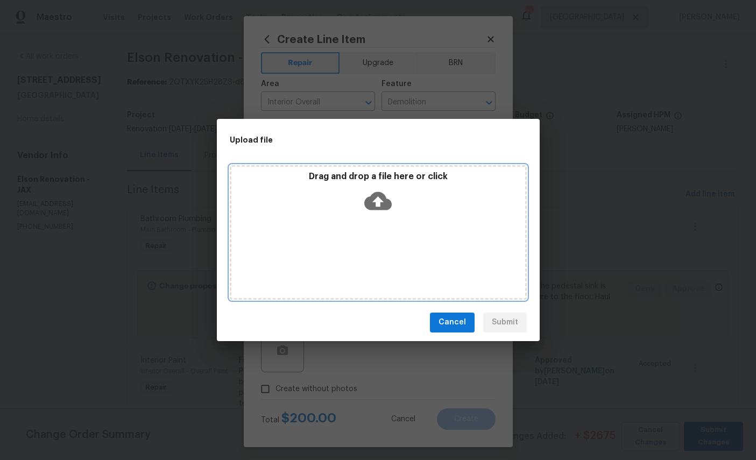
click at [386, 202] on icon at bounding box center [377, 201] width 27 height 18
